Goal: Task Accomplishment & Management: Use online tool/utility

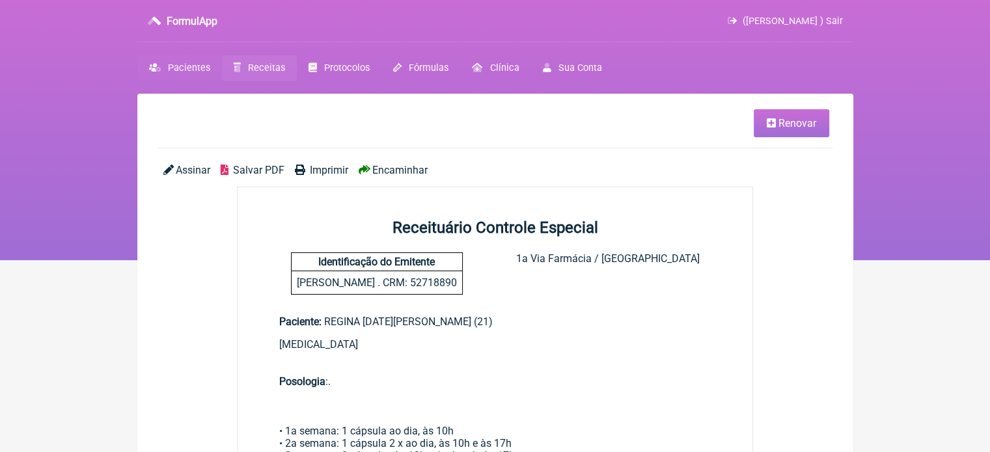
click at [185, 70] on span "Pacientes" at bounding box center [189, 67] width 42 height 11
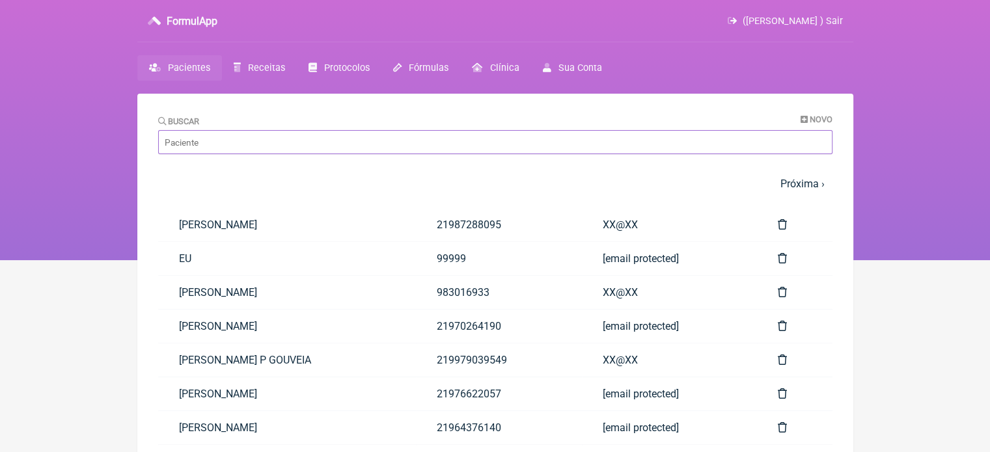
click at [378, 144] on input "Buscar" at bounding box center [495, 142] width 674 height 24
paste input "[PERSON_NAME] FIEL [PERSON_NAME]"
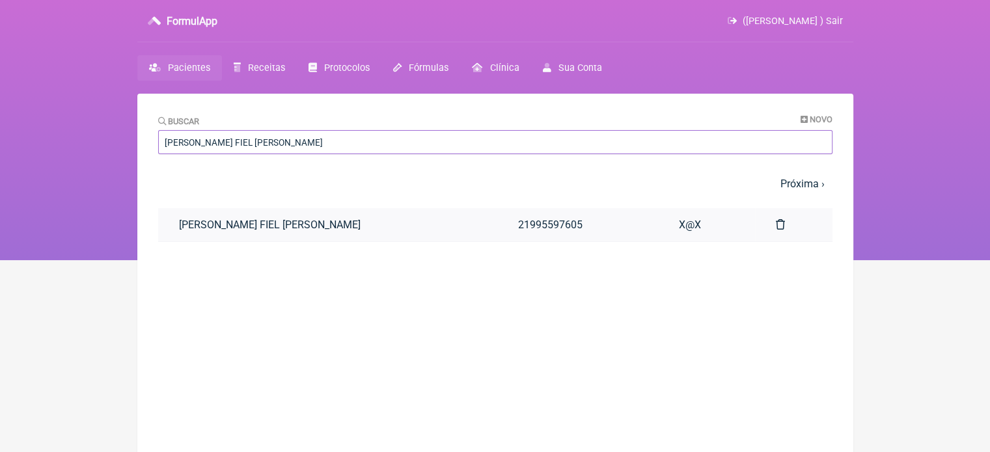
type input "[PERSON_NAME] FIEL [PERSON_NAME]"
click at [299, 230] on link "[PERSON_NAME] FIEL [PERSON_NAME]" at bounding box center [327, 224] width 339 height 33
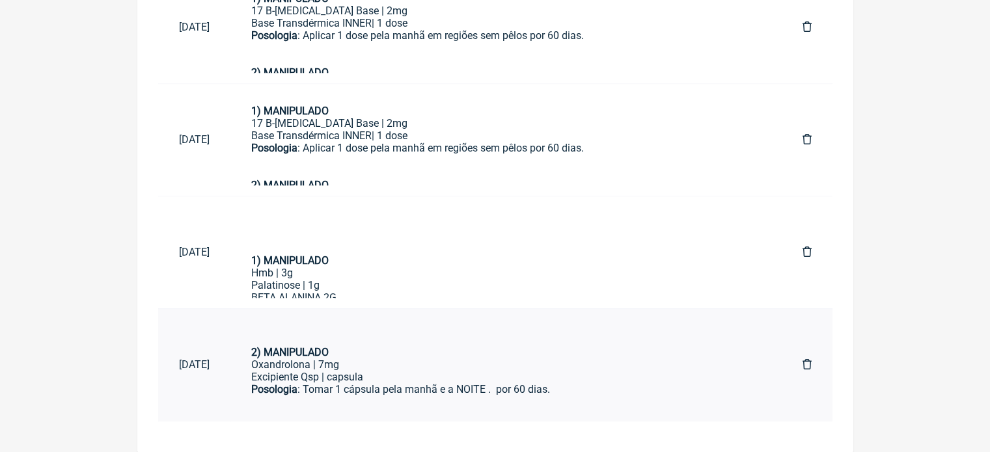
scroll to position [159, 0]
click at [466, 385] on div "Posologia : Tomar 1 cápsula pela manhã e a NOITE . por 60 dias." at bounding box center [505, 393] width 509 height 25
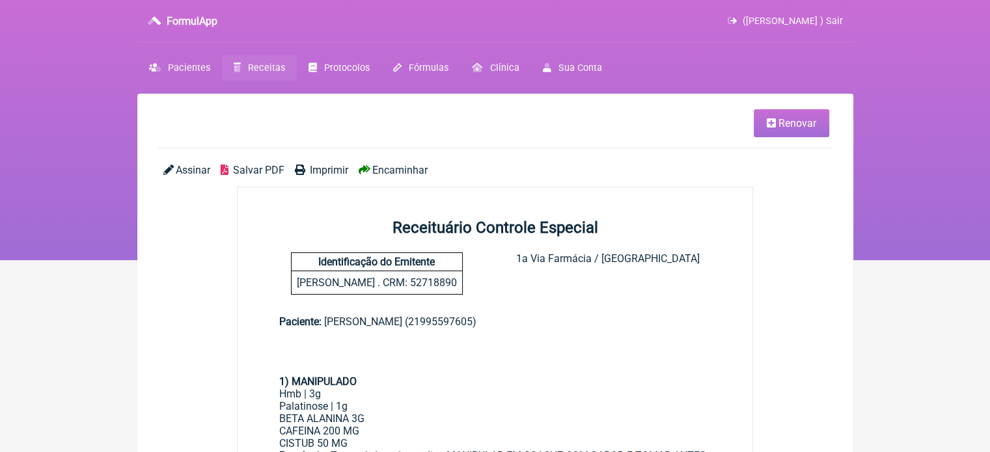
click at [776, 128] on link "Renovar" at bounding box center [790, 123] width 75 height 28
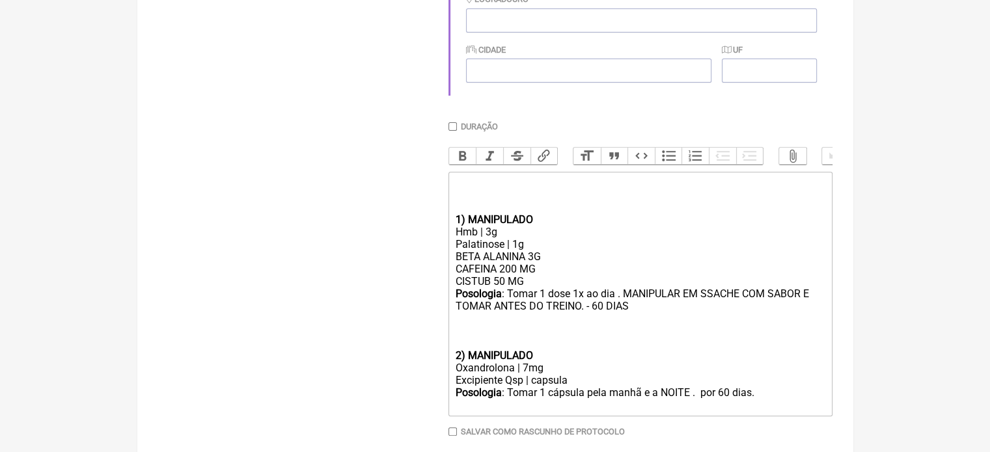
scroll to position [516, 0]
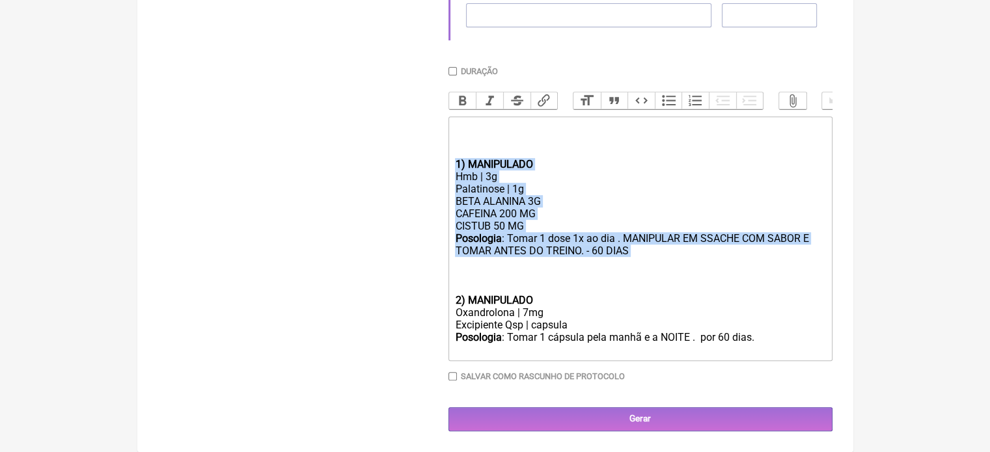
drag, startPoint x: 609, startPoint y: 256, endPoint x: 440, endPoint y: 157, distance: 196.0
click at [440, 157] on form "Buscar Protocolos Formulas Medicamentos Industrializados Suplementos / Cosmétic…" at bounding box center [495, 43] width 674 height 777
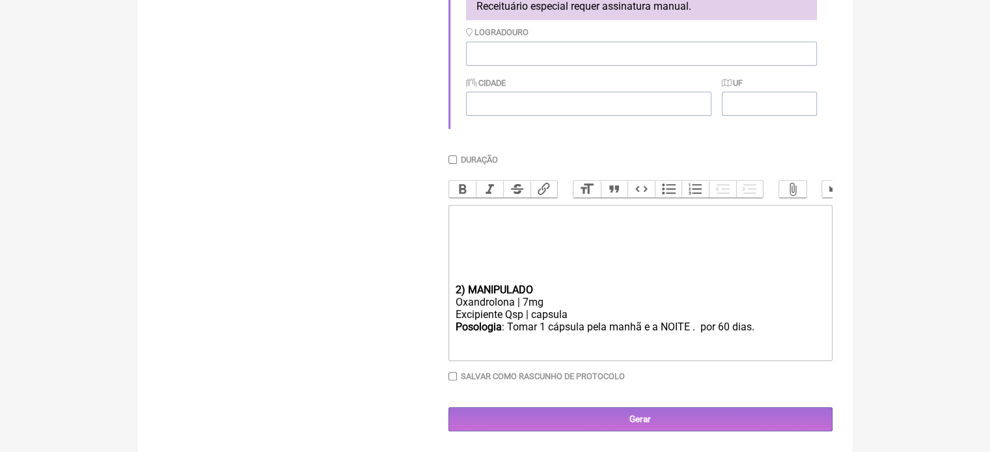
scroll to position [426, 0]
click at [454, 291] on trix-editor "2) MANIPULADO Oxandrolona | 7mg Excipiente Qsp | capsula Posologia : Tomar 1 cá…" at bounding box center [640, 283] width 384 height 156
click at [525, 301] on div "Oxandrolona | 7mg" at bounding box center [640, 302] width 370 height 12
type trix-editor "<div><br><br><br></div><div><br><br><br></div><div><strong>1) MANIPULADO</stron…"
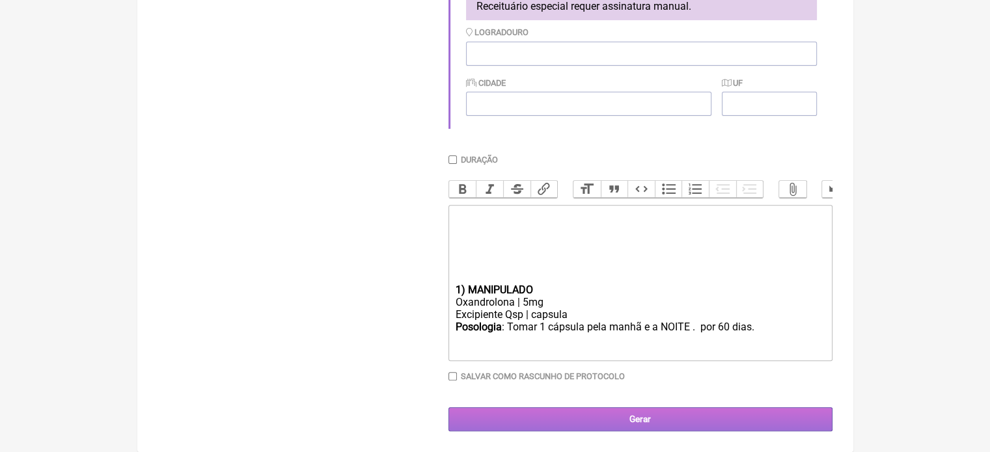
click at [606, 424] on input "Gerar" at bounding box center [640, 419] width 384 height 24
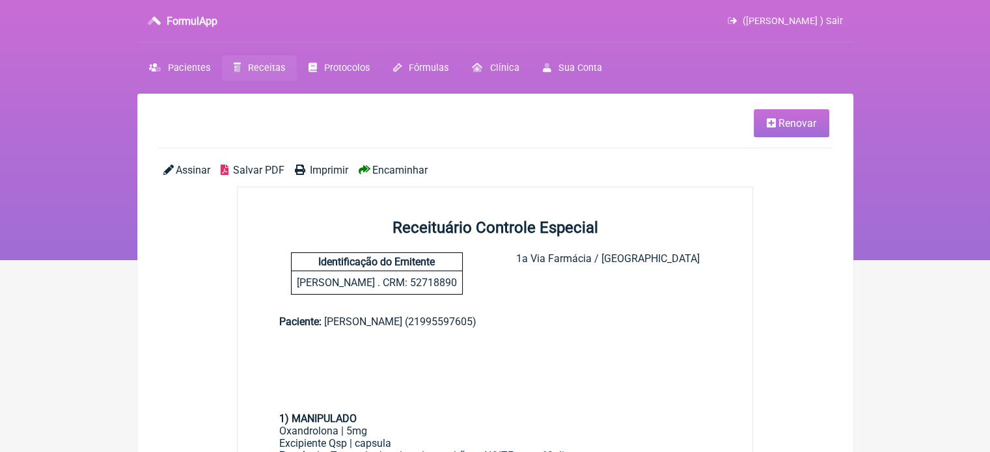
click at [320, 171] on span "Imprimir" at bounding box center [329, 170] width 38 height 12
click at [174, 65] on span "Pacientes" at bounding box center [189, 67] width 42 height 11
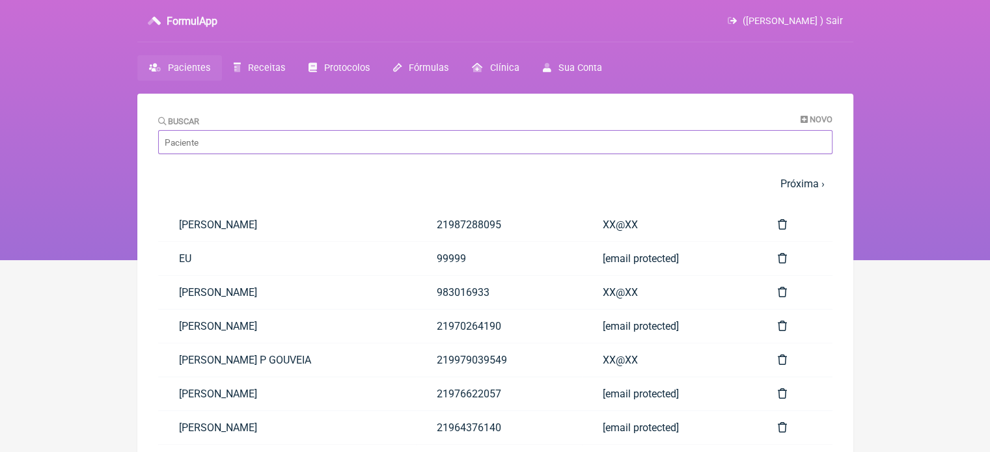
click at [200, 145] on input "Buscar" at bounding box center [495, 142] width 674 height 24
paste input "DEBORA CRISTIAN FIEL MARTINS"
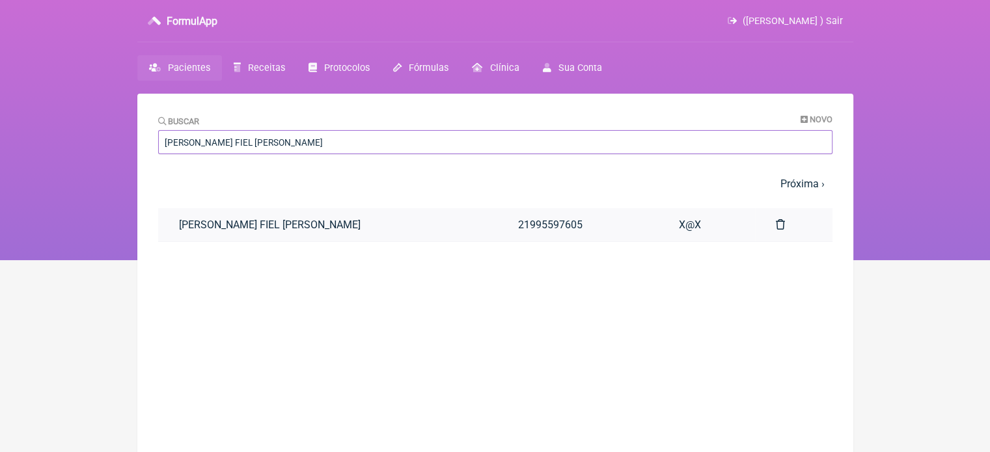
type input "DEBORA CRISTIAN FIEL MARTINS"
click at [295, 213] on link "DEBORA CRISTIAN FIEL MARTINS" at bounding box center [327, 224] width 339 height 33
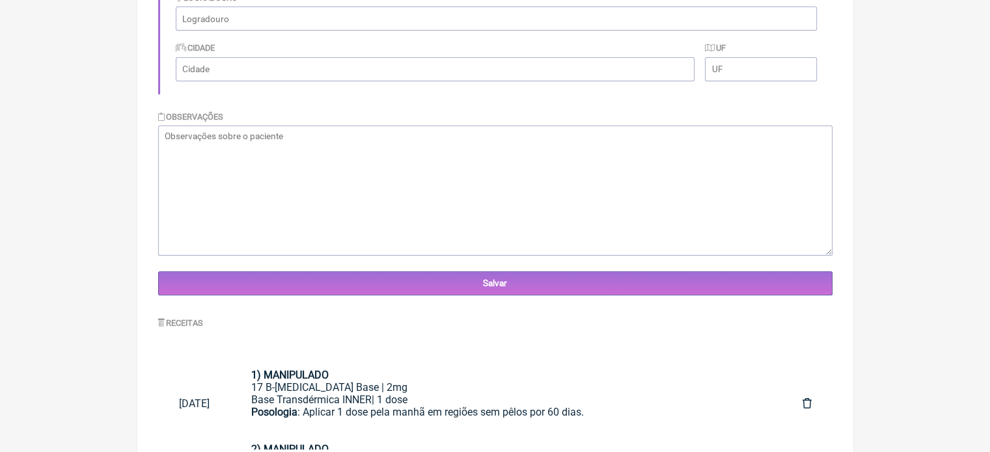
scroll to position [390, 0]
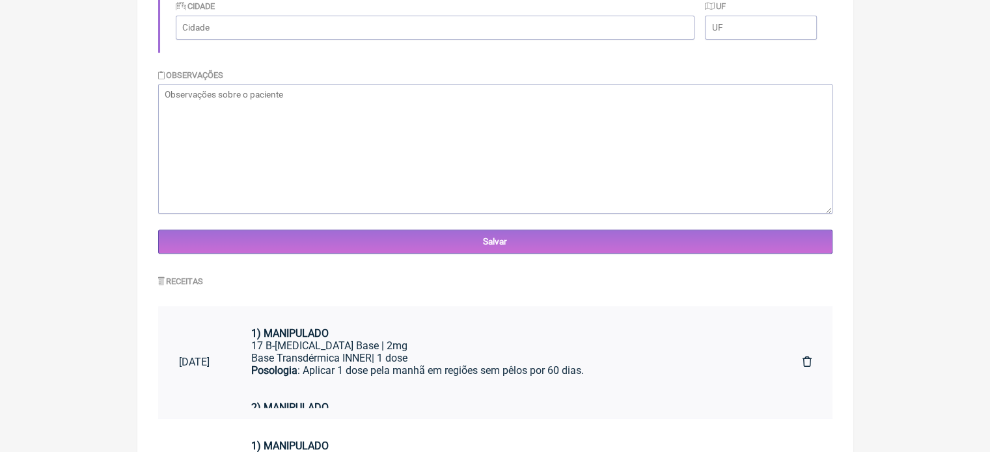
click at [464, 358] on div "Base Transdérmica INNER| 1 dose" at bounding box center [505, 358] width 509 height 12
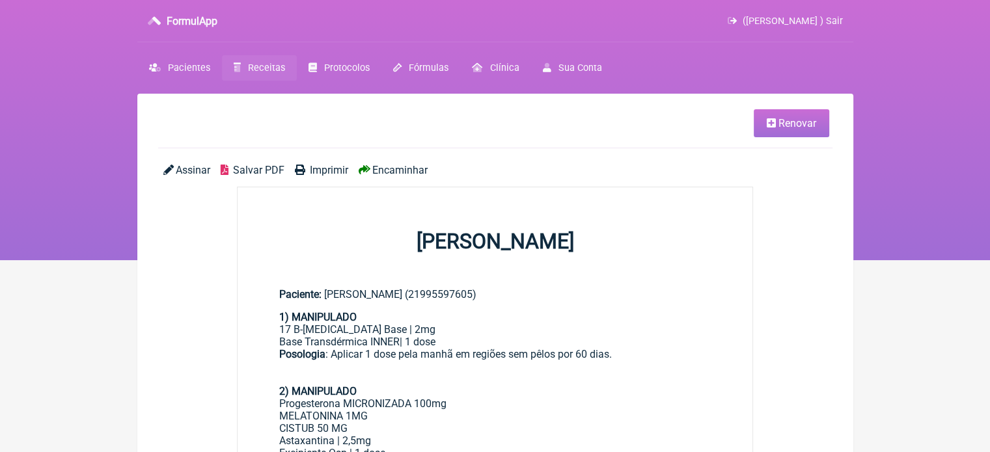
click at [781, 120] on span "Renovar" at bounding box center [797, 123] width 38 height 12
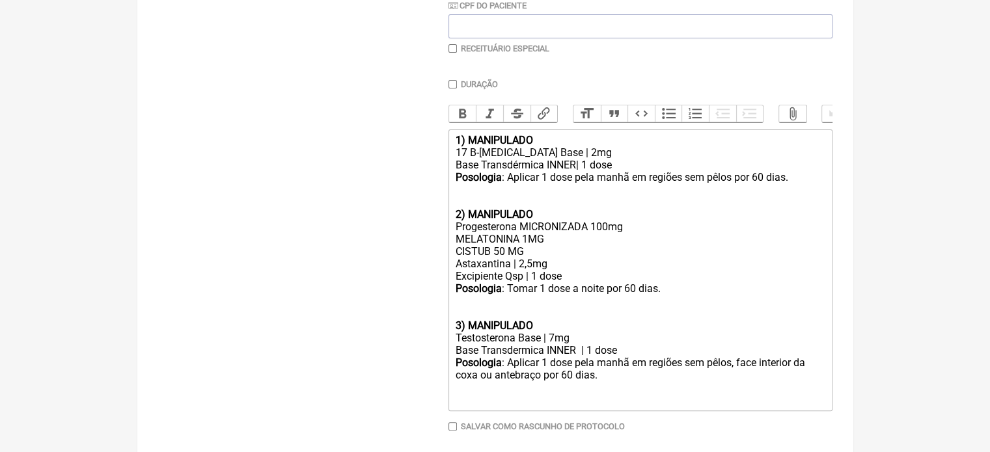
scroll to position [388, 0]
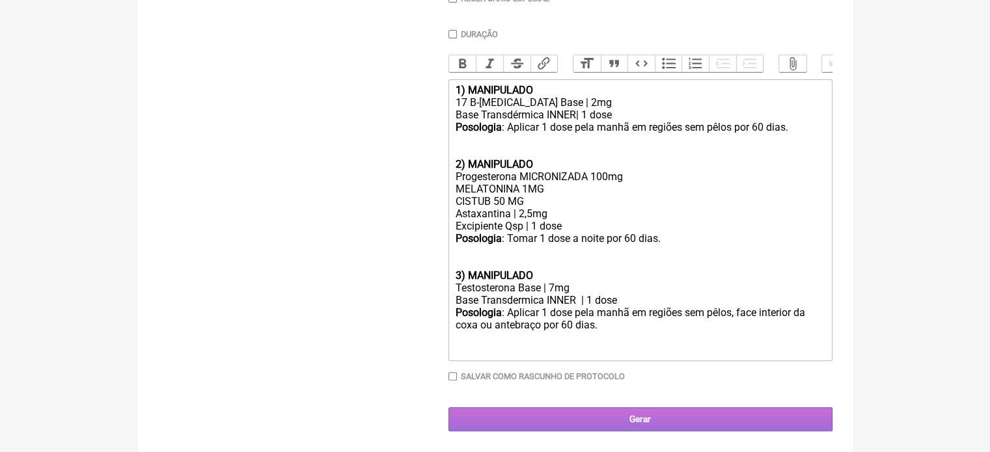
click at [625, 414] on input "Gerar" at bounding box center [640, 419] width 384 height 24
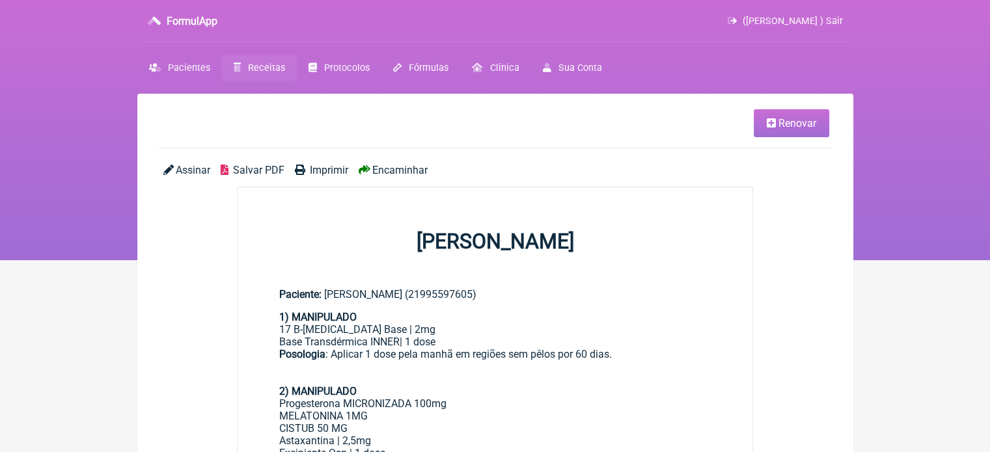
click at [318, 170] on span "Imprimir" at bounding box center [329, 170] width 38 height 12
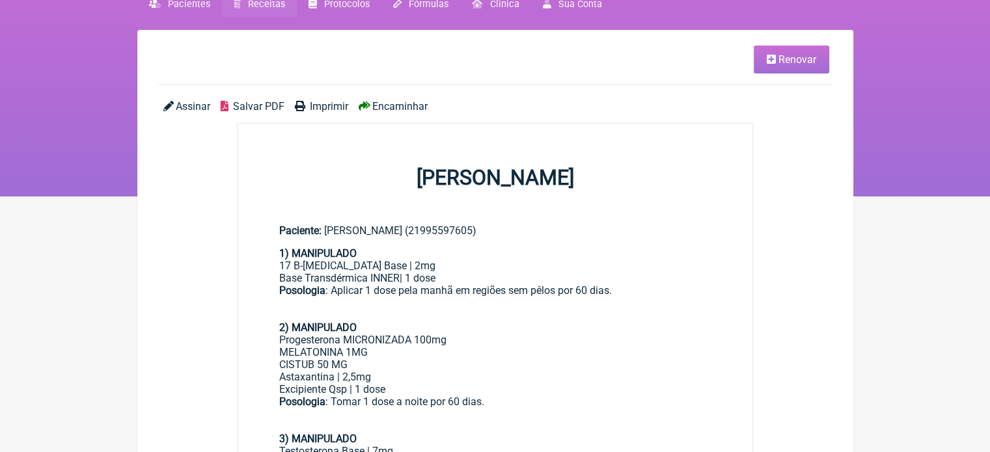
scroll to position [130, 0]
